Goal: Task Accomplishment & Management: Manage account settings

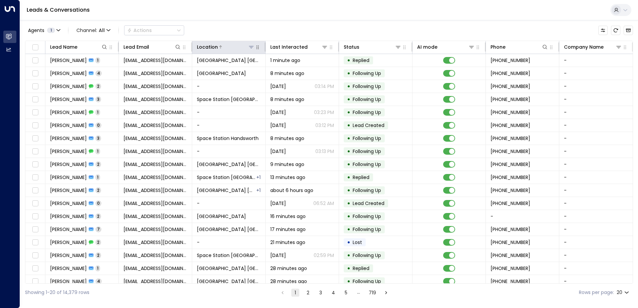
click at [249, 48] on icon at bounding box center [250, 46] width 5 height 5
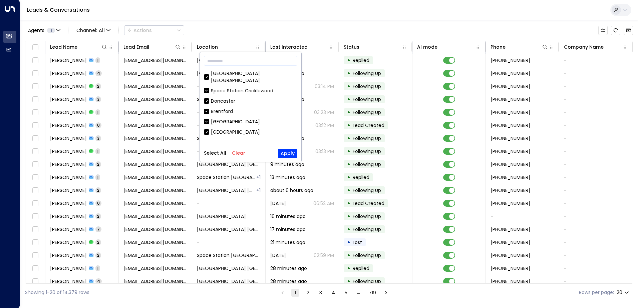
click at [242, 151] on button "Clear" at bounding box center [238, 152] width 13 height 5
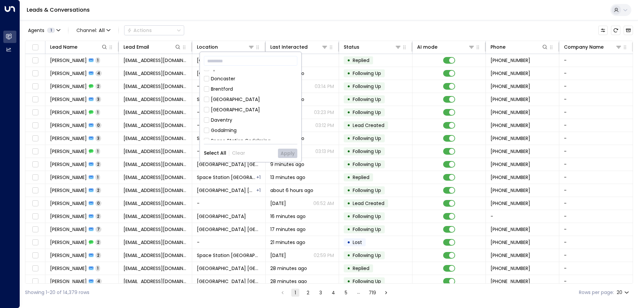
scroll to position [67, 0]
click at [249, 141] on div "Space Station [GEOGRAPHIC_DATA]" at bounding box center [252, 144] width 83 height 7
click at [293, 151] on button "Apply" at bounding box center [287, 153] width 19 height 9
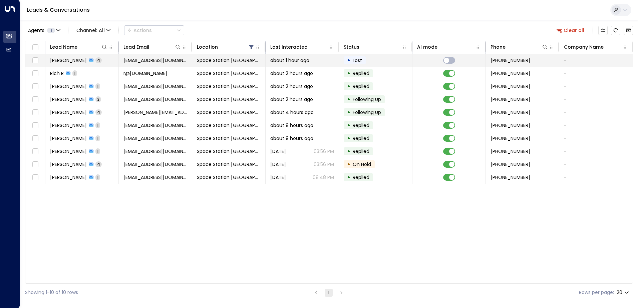
click at [192, 63] on td "Space Station [GEOGRAPHIC_DATA]" at bounding box center [228, 60] width 73 height 13
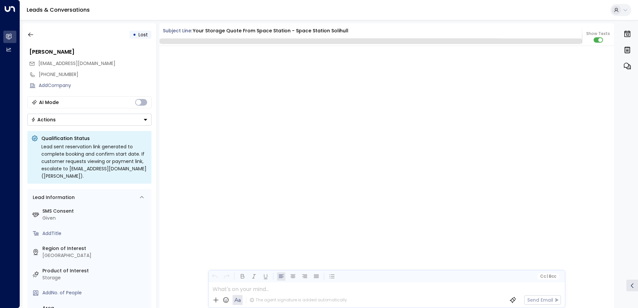
scroll to position [910, 0]
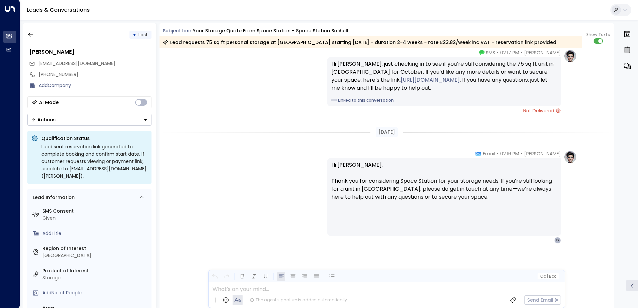
click at [91, 123] on button "Actions" at bounding box center [89, 120] width 124 height 12
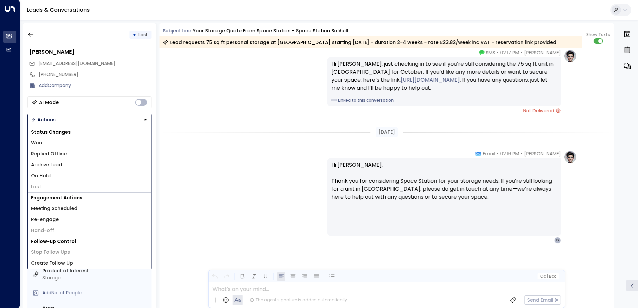
click at [71, 161] on li "Archive Lead" at bounding box center [89, 164] width 123 height 11
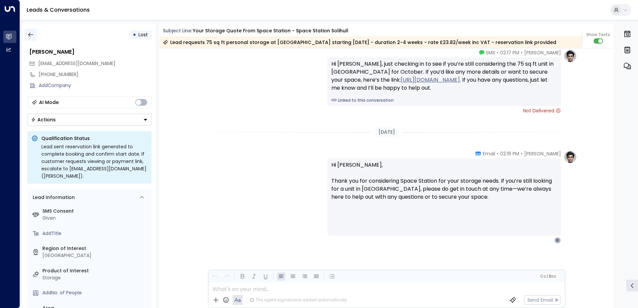
click at [34, 39] on button "button" at bounding box center [31, 35] width 12 height 12
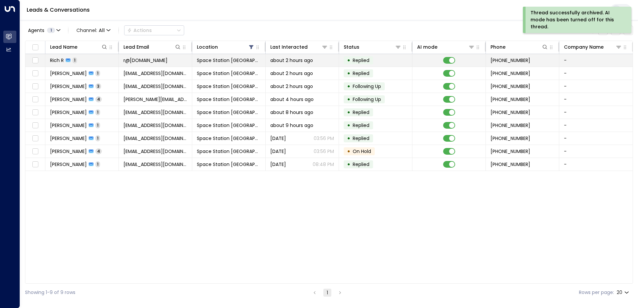
click at [253, 59] on td "Space Station [GEOGRAPHIC_DATA]" at bounding box center [228, 60] width 73 height 13
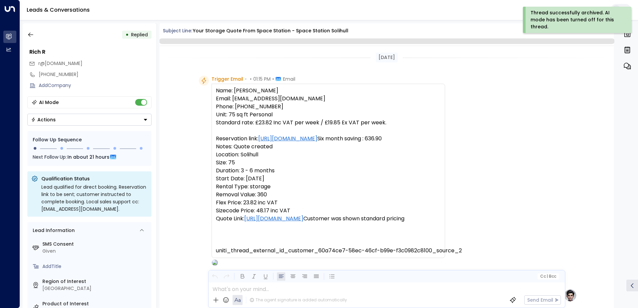
scroll to position [251, 0]
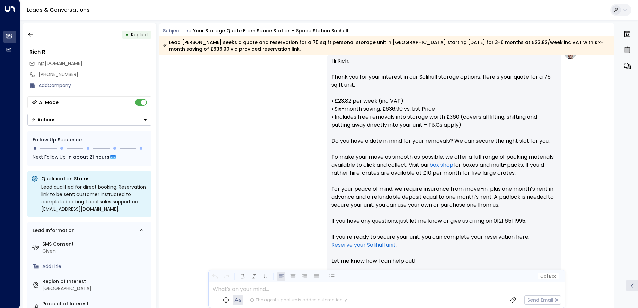
click at [148, 106] on div "AI Mode" at bounding box center [89, 102] width 124 height 12
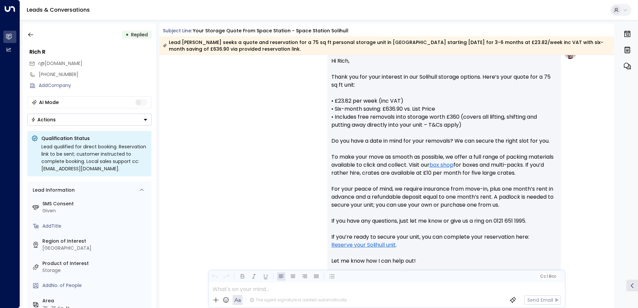
click at [146, 119] on icon "Button group with a nested menu" at bounding box center [145, 120] width 3 height 2
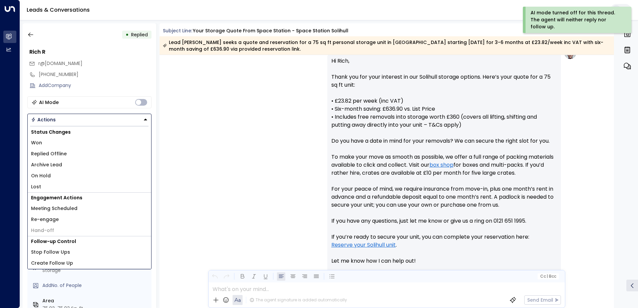
click at [82, 187] on li "Lost" at bounding box center [89, 186] width 123 height 11
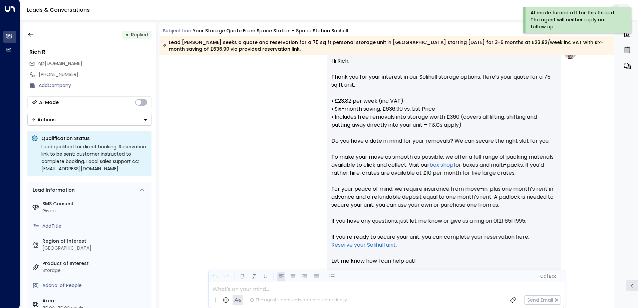
click at [98, 123] on button "Actions" at bounding box center [89, 120] width 124 height 12
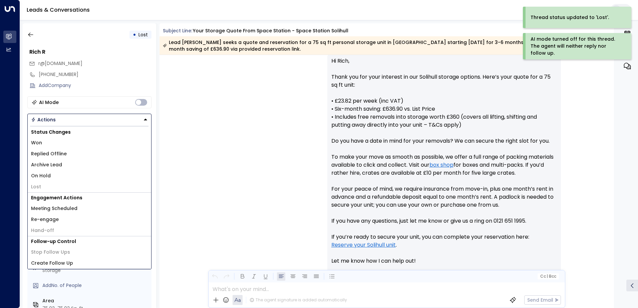
click at [89, 166] on li "Archive Lead" at bounding box center [89, 164] width 123 height 11
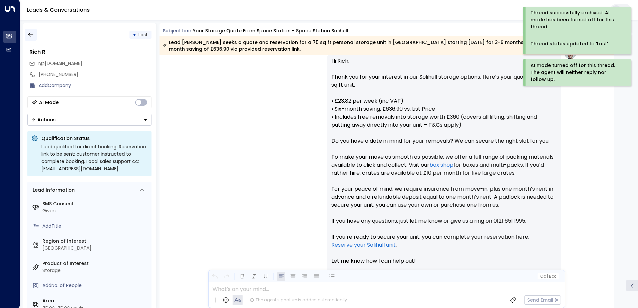
click at [25, 33] on button "button" at bounding box center [31, 35] width 12 height 12
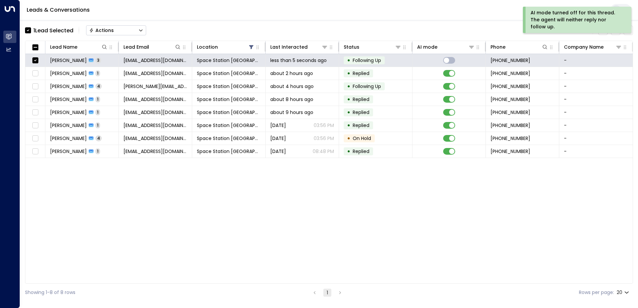
click at [105, 32] on div "Actions" at bounding box center [101, 30] width 25 height 6
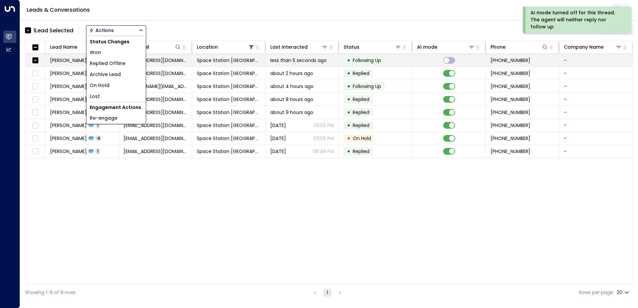
click at [111, 68] on li "Replied Offline" at bounding box center [115, 63] width 59 height 11
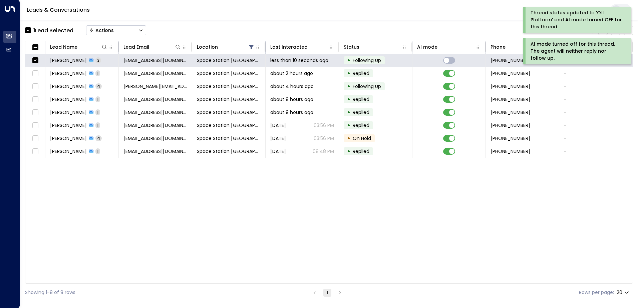
click at [120, 31] on button "Actions" at bounding box center [116, 30] width 60 height 10
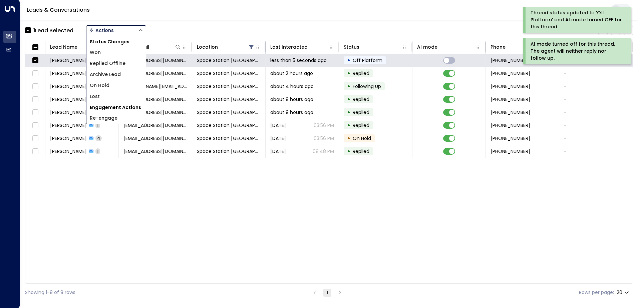
click at [118, 76] on span "Archive Lead" at bounding box center [105, 74] width 31 height 7
